Goal: Information Seeking & Learning: Learn about a topic

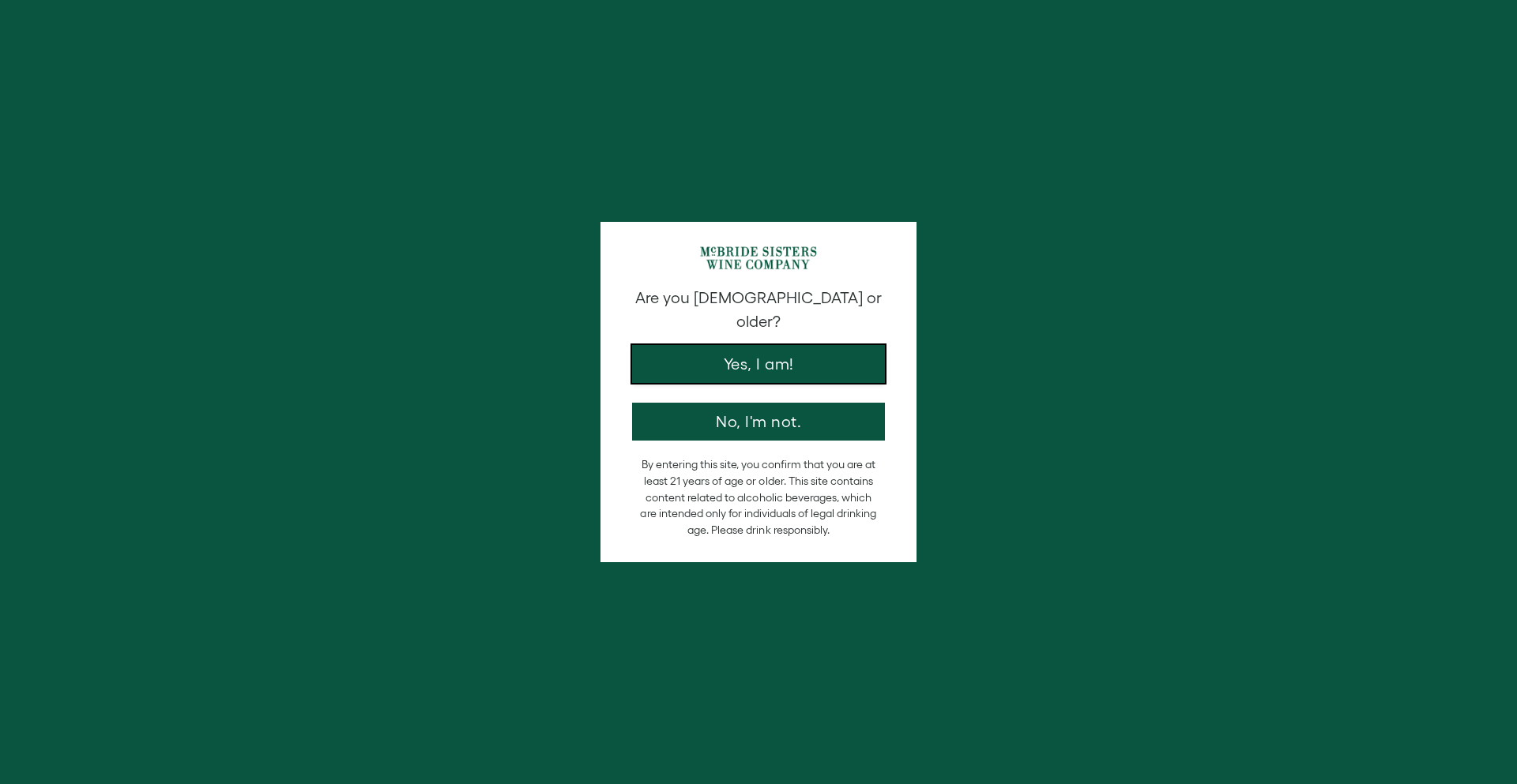
drag, startPoint x: 696, startPoint y: 347, endPoint x: 668, endPoint y: 328, distance: 33.8
click at [695, 347] on button "Yes, I am!" at bounding box center [758, 364] width 253 height 38
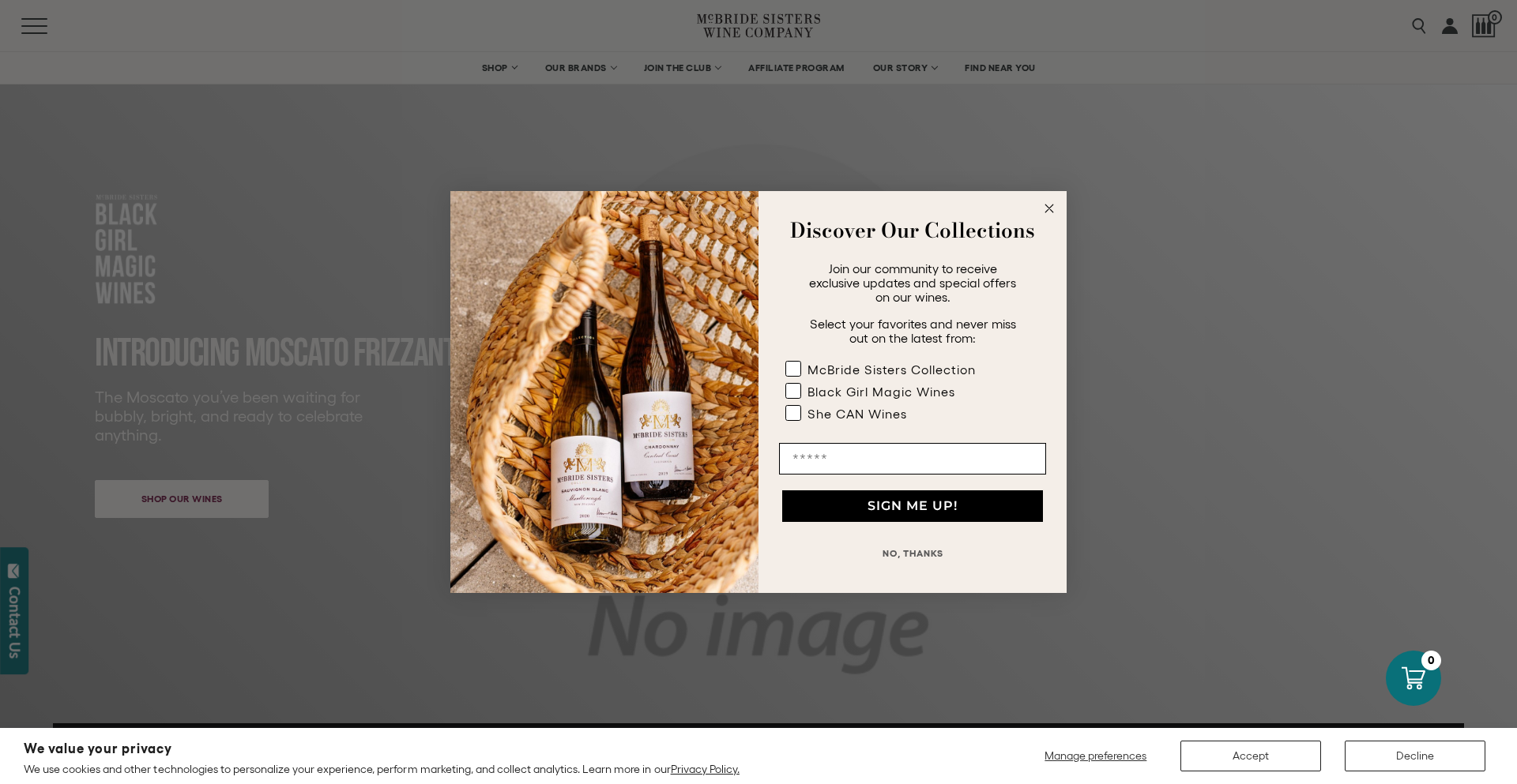
click at [1049, 205] on circle "Close dialog" at bounding box center [1049, 209] width 18 height 18
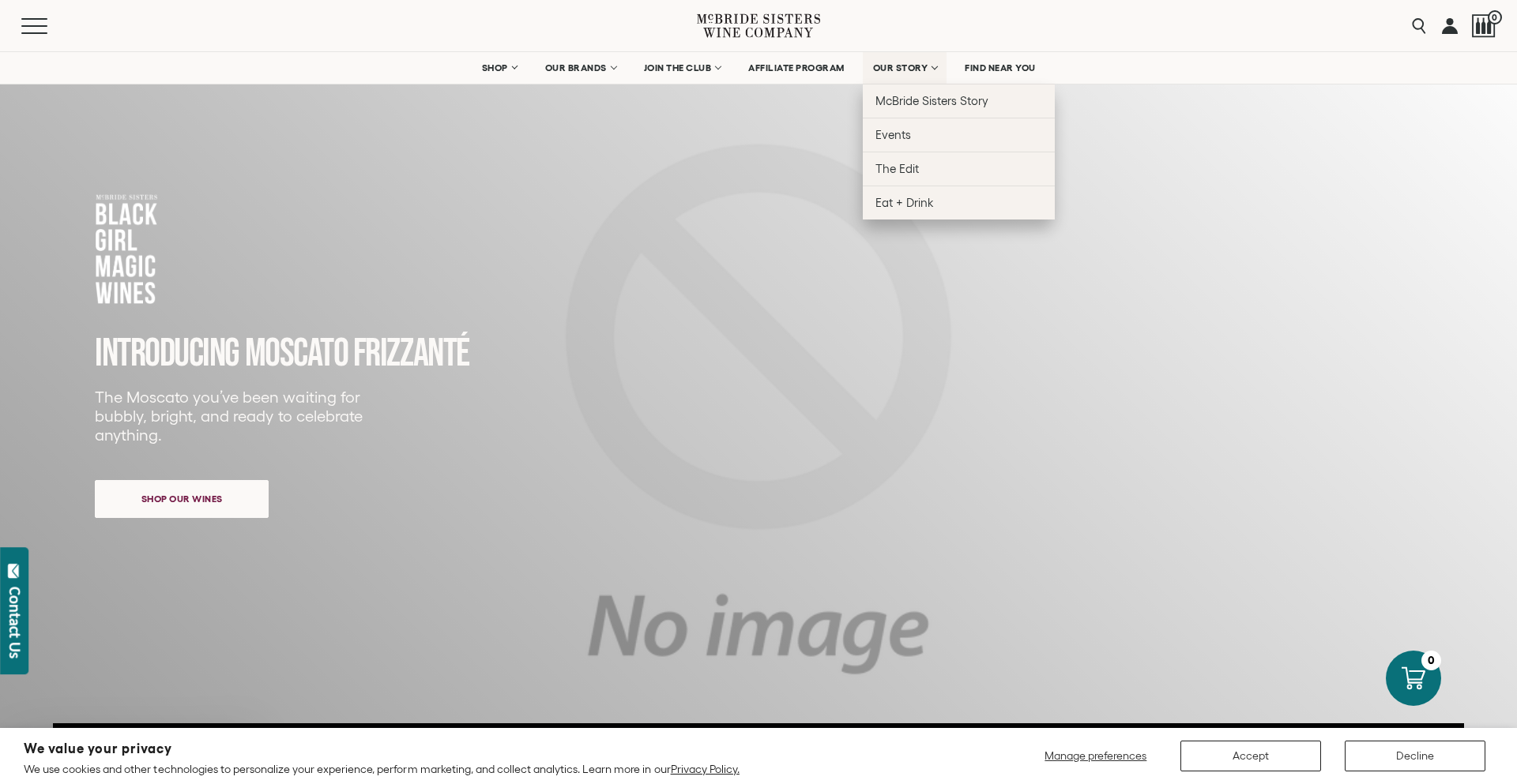
click at [909, 66] on span "OUR STORY" at bounding box center [900, 68] width 55 height 11
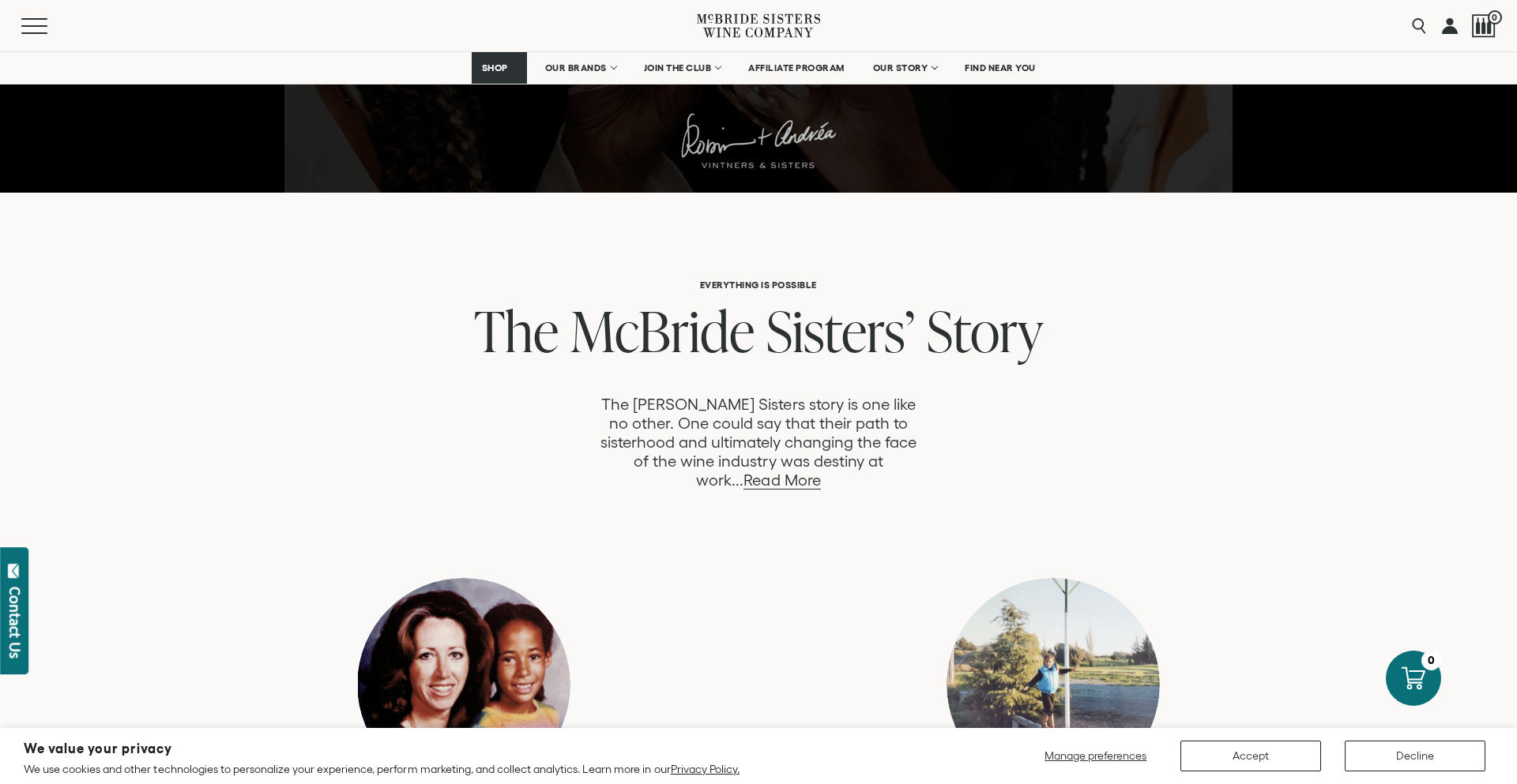
scroll to position [682, 0]
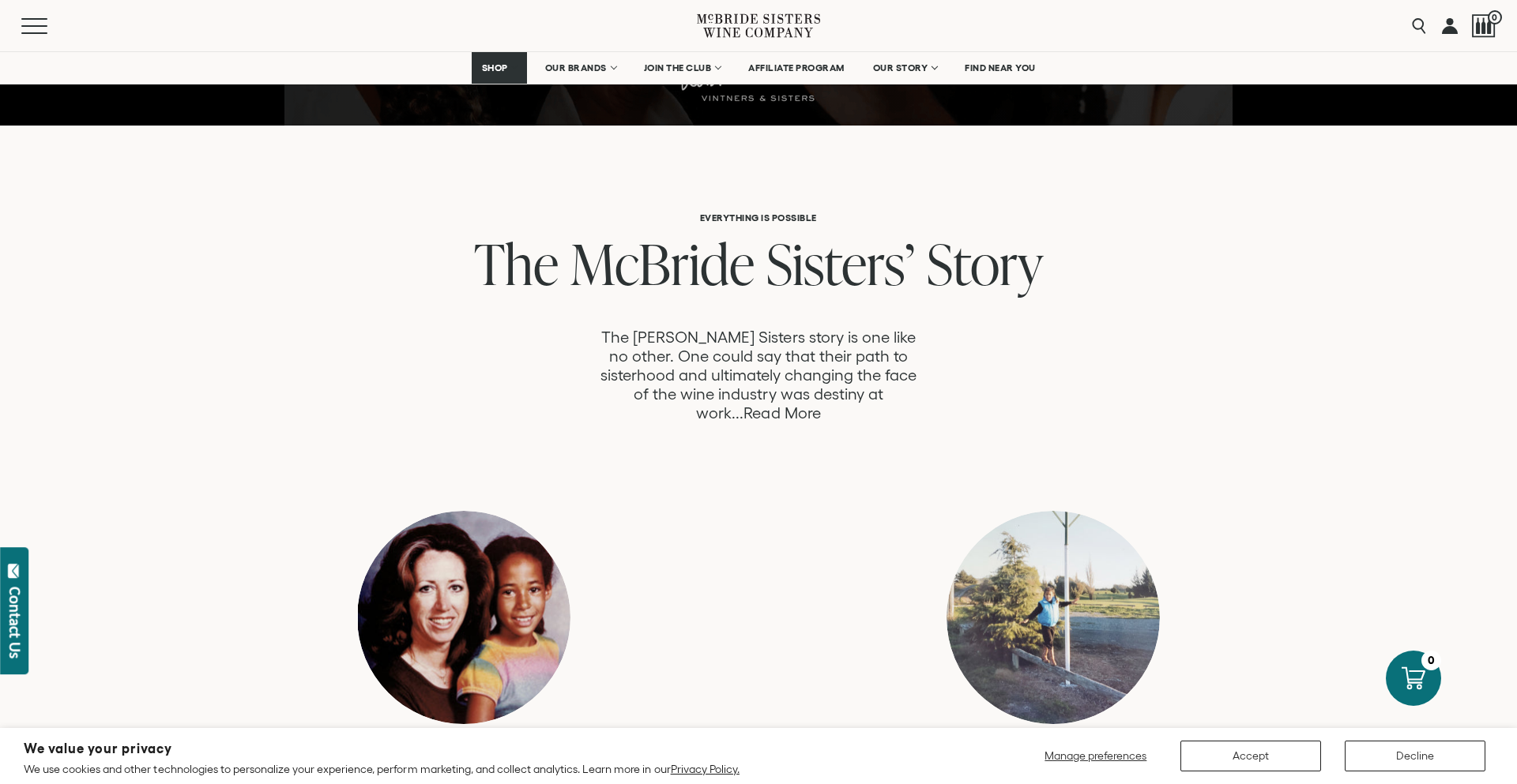
click at [820, 404] on link "Read More" at bounding box center [781, 413] width 76 height 18
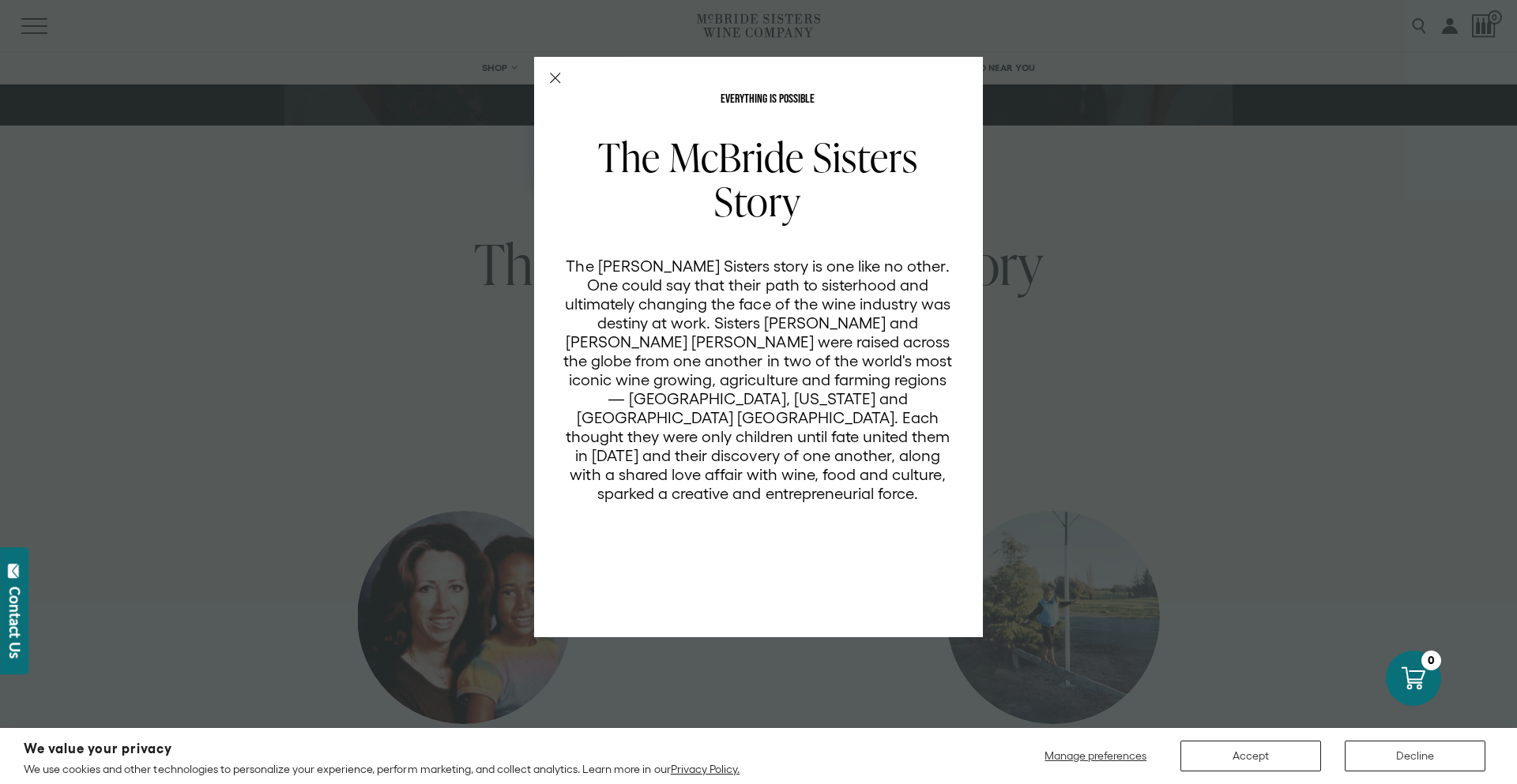
click at [552, 81] on line "Close Modal" at bounding box center [555, 78] width 10 height 10
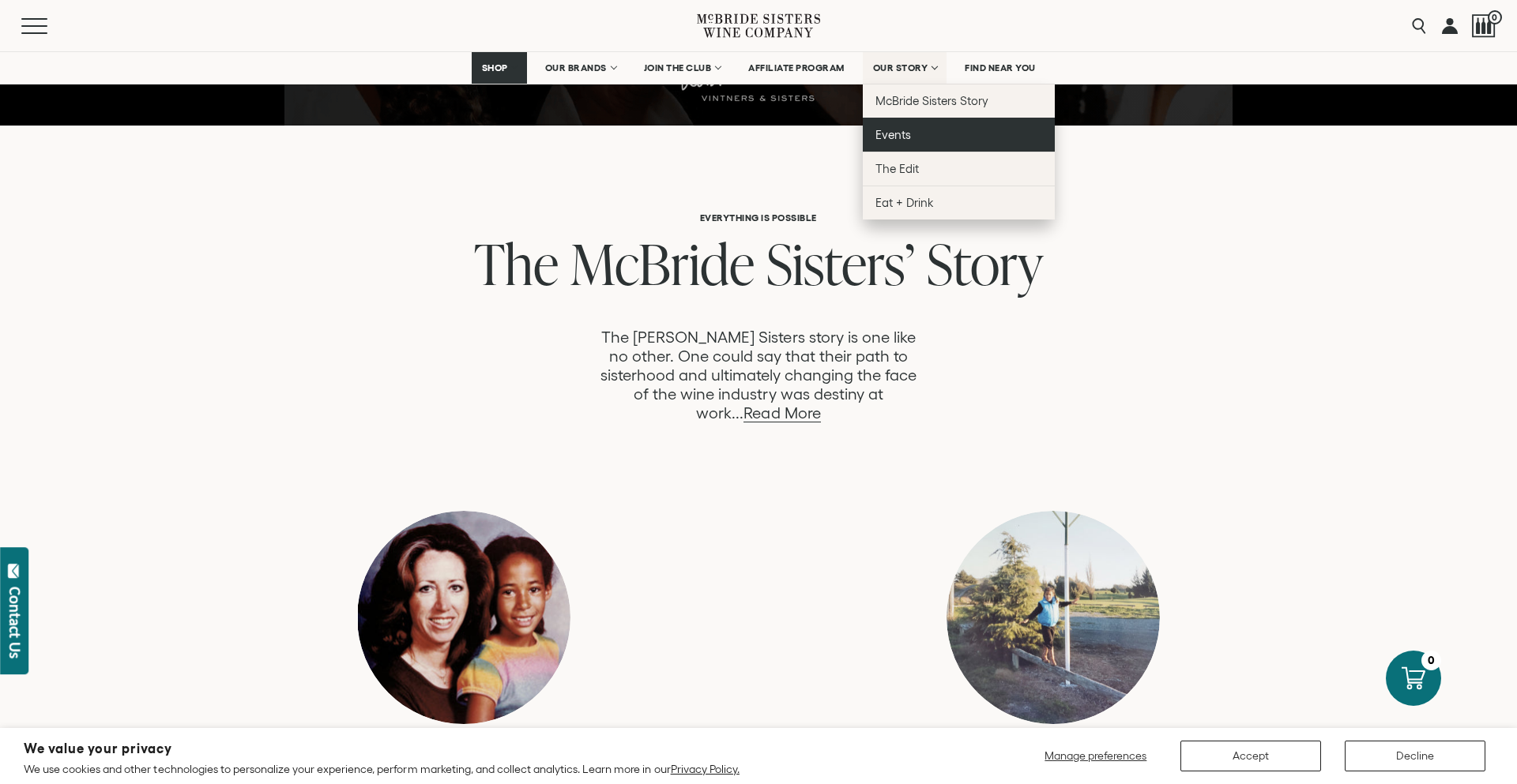
click at [896, 131] on span "Events" at bounding box center [893, 134] width 36 height 13
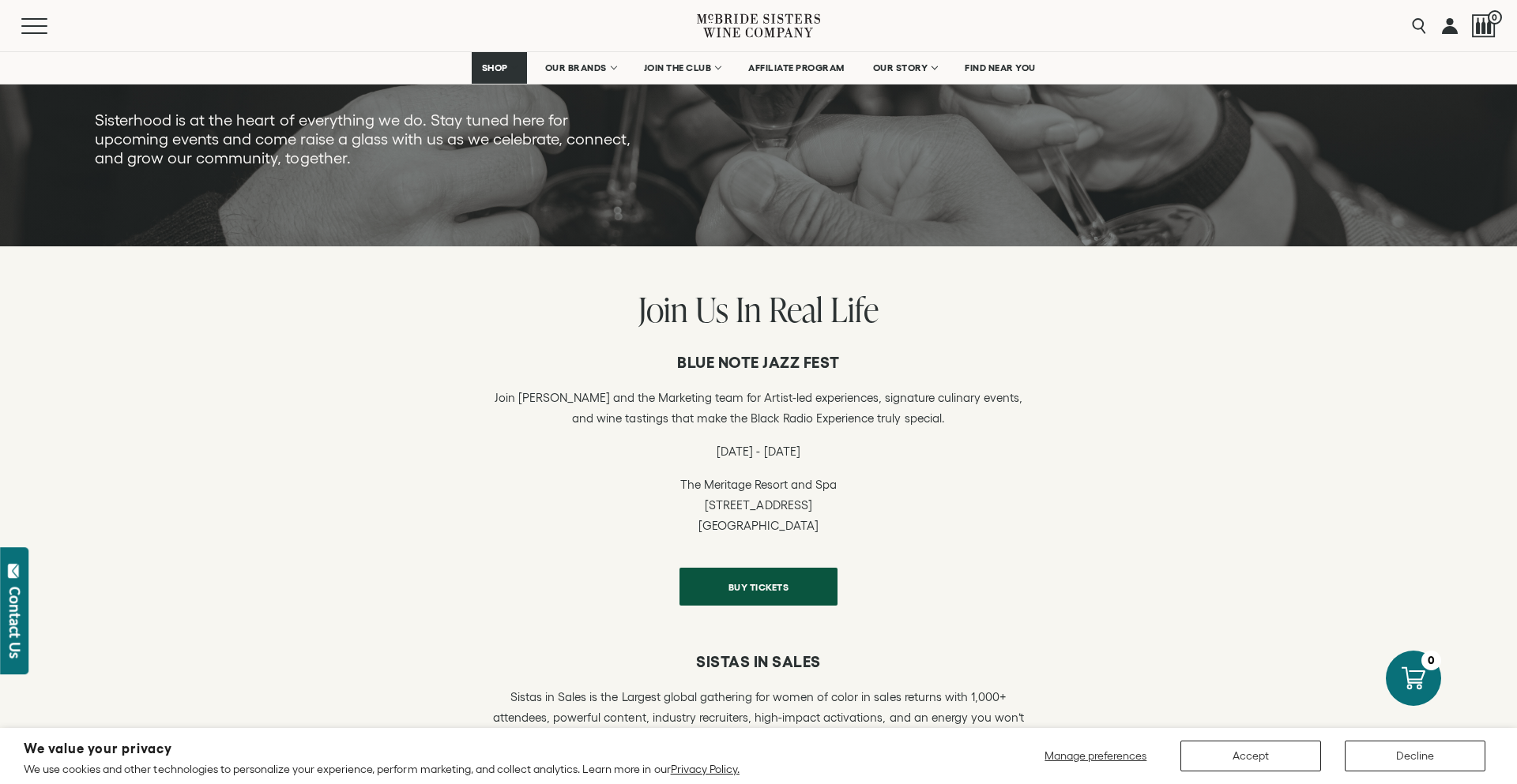
scroll to position [171, 0]
